Goal: Share content

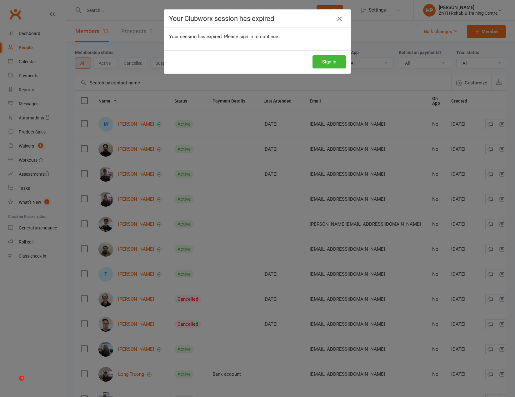
select select "50"
click at [334, 13] on div "Your Clubworx session has expired" at bounding box center [257, 19] width 187 height 18
click at [336, 18] on icon at bounding box center [340, 19] width 8 height 8
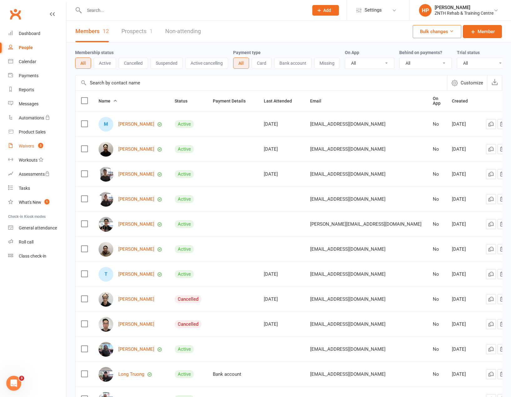
click at [29, 144] on div "Waivers" at bounding box center [26, 146] width 15 height 5
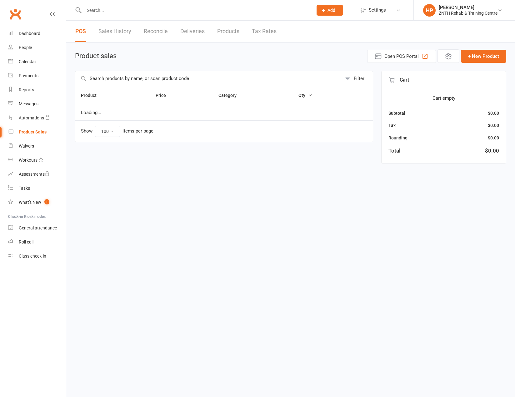
select select "100"
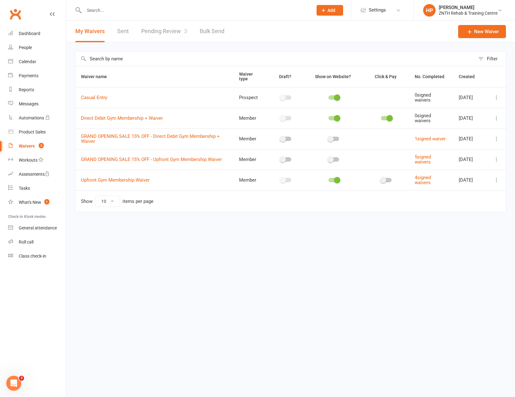
click at [498, 99] on icon at bounding box center [497, 97] width 6 height 6
click at [461, 133] on link "Copy external link to clipboard" at bounding box center [463, 135] width 73 height 13
